Goal: Transaction & Acquisition: Purchase product/service

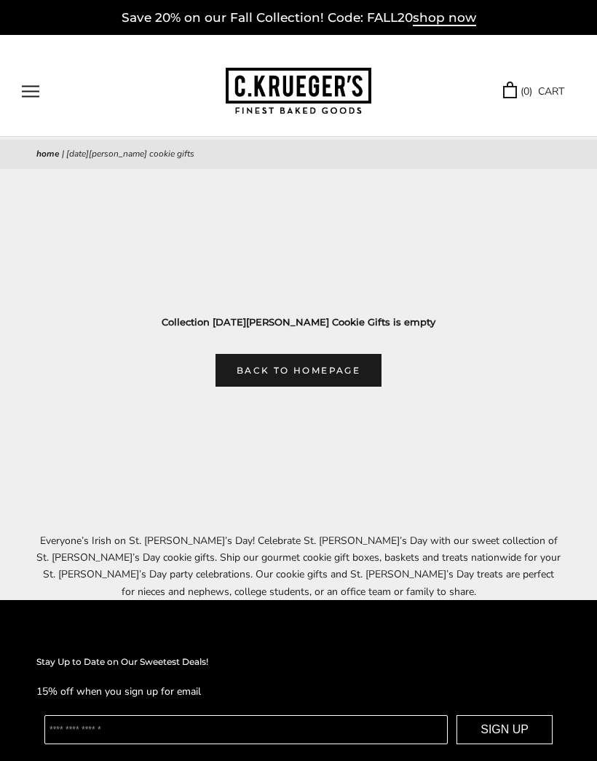
click at [36, 89] on button "Open navigation" at bounding box center [30, 91] width 17 height 12
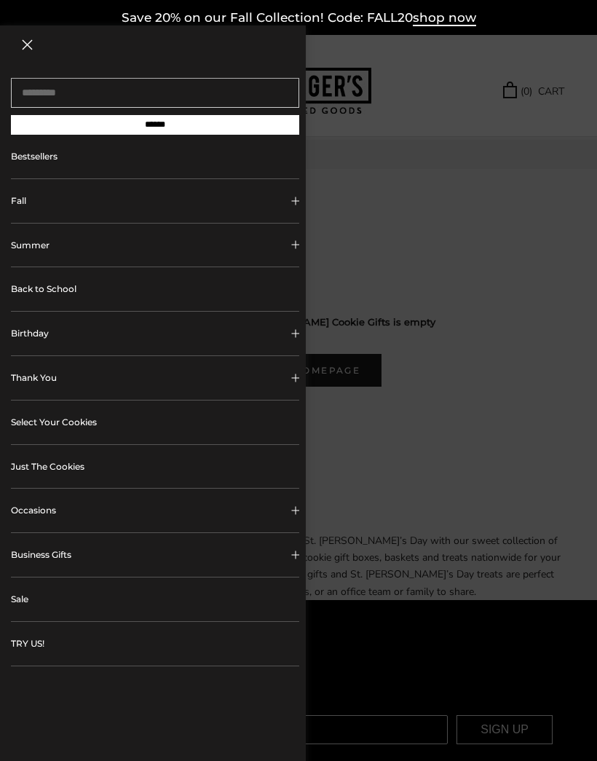
click at [25, 600] on link "Sale" at bounding box center [155, 599] width 288 height 44
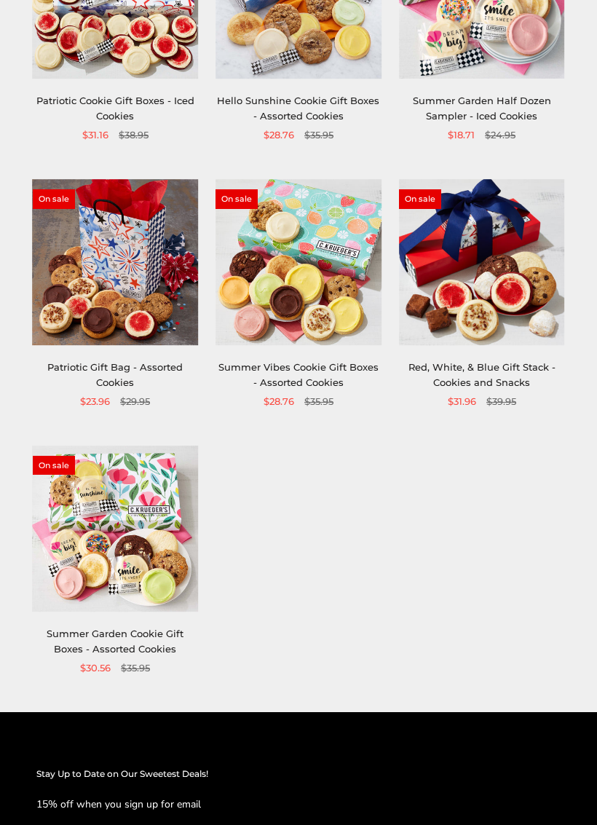
scroll to position [629, 0]
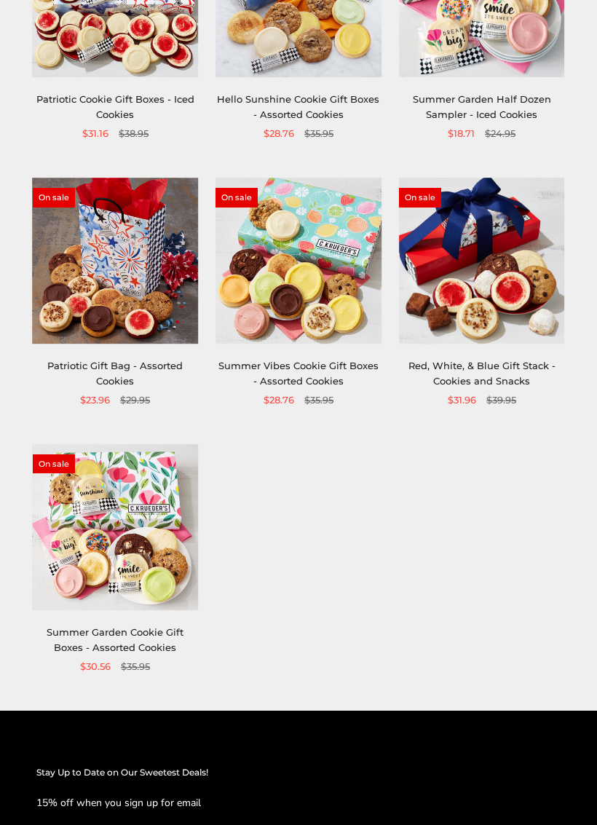
click at [294, 371] on link "Summer Vibes Cookie Gift Boxes - Assorted Cookies" at bounding box center [298, 373] width 160 height 27
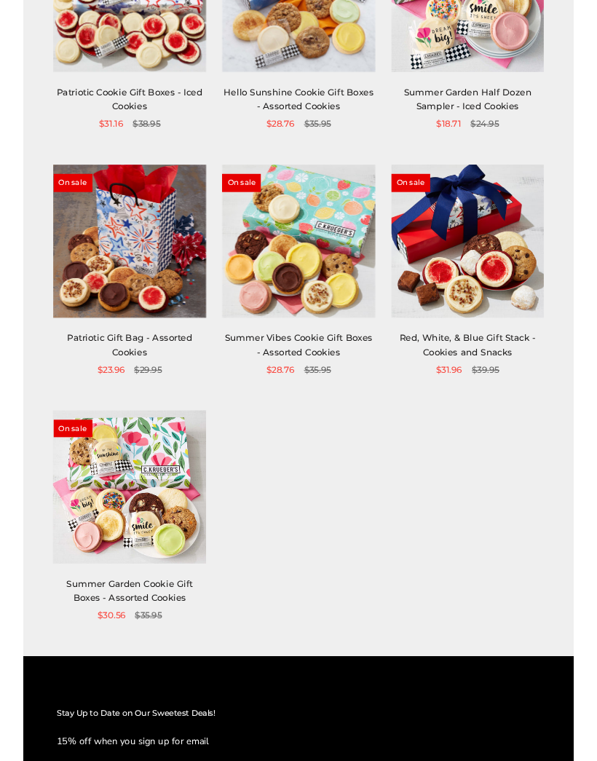
scroll to position [630, 0]
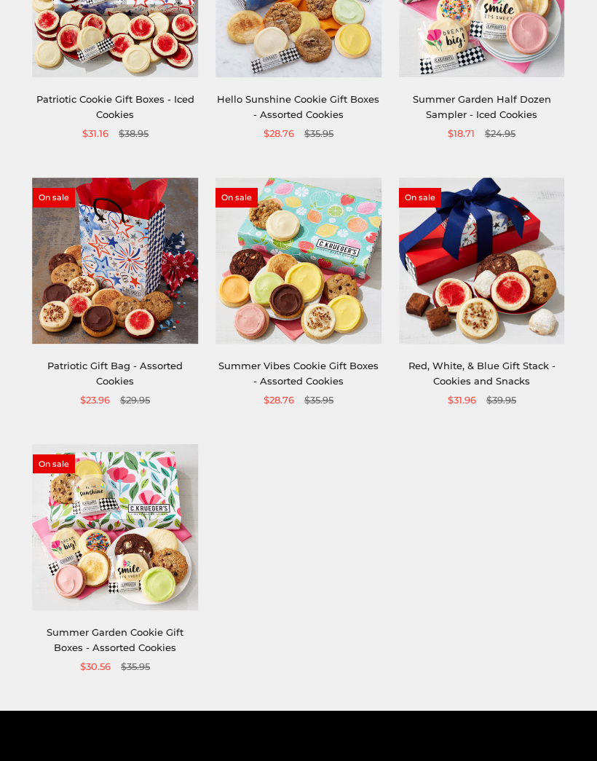
click at [89, 631] on link "Summer Garden Cookie Gift Boxes - Assorted Cookies" at bounding box center [115, 639] width 137 height 27
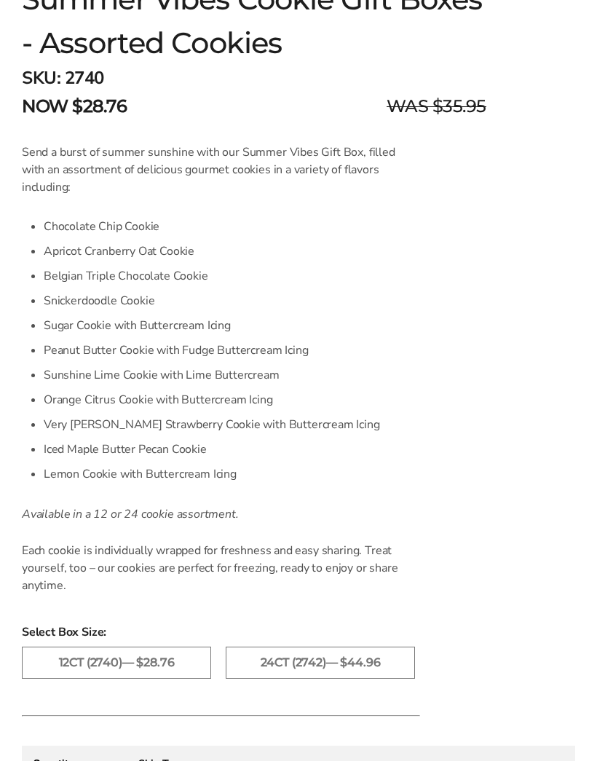
scroll to position [834, 0]
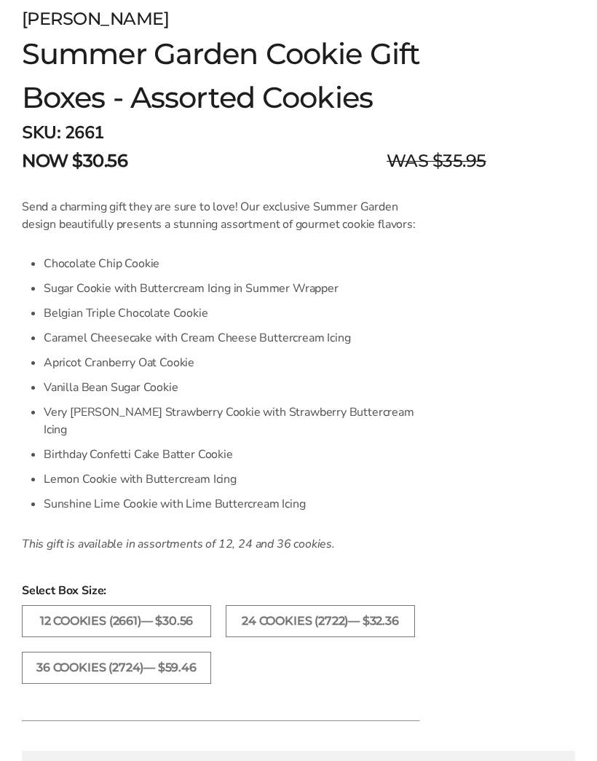
scroll to position [774, 0]
